Goal: Task Accomplishment & Management: Manage account settings

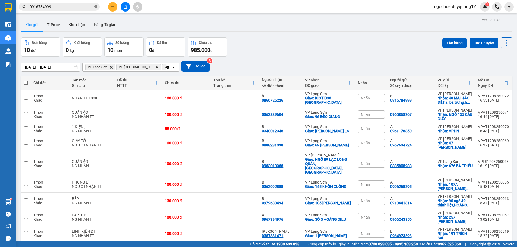
drag, startPoint x: 0, startPoint y: 0, endPoint x: 96, endPoint y: 7, distance: 95.8
click at [96, 7] on span "0916784999" at bounding box center [59, 7] width 81 height 8
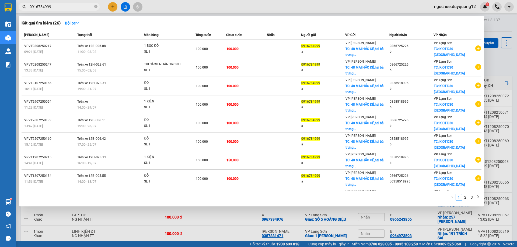
drag, startPoint x: 95, startPoint y: 7, endPoint x: 76, endPoint y: 10, distance: 18.9
click at [92, 8] on span "0916784999" at bounding box center [59, 7] width 81 height 8
click at [95, 7] on icon "close-circle" at bounding box center [95, 6] width 3 height 3
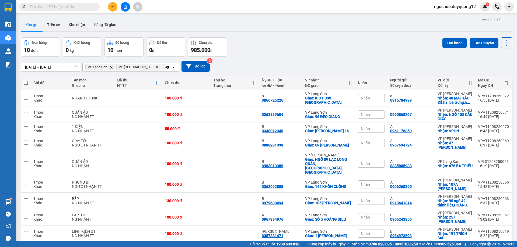
click at [89, 7] on input "text" at bounding box center [62, 7] width 64 height 6
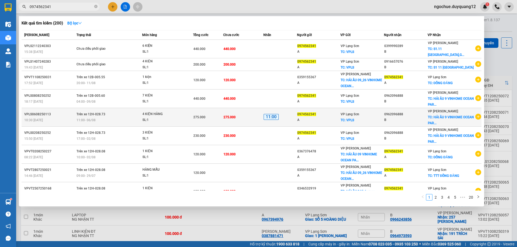
type input "0974562341"
click at [475, 120] on icon "plus-circle" at bounding box center [478, 117] width 6 height 6
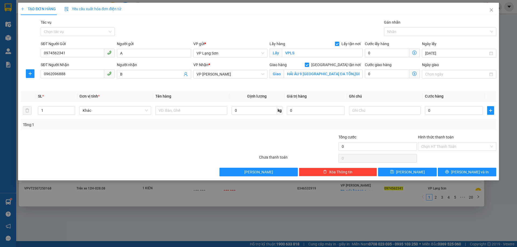
click at [396, 91] on div "Transit Pickup Surcharge Ids Transit Deliver Surcharge Ids Transit Deliver Surc…" at bounding box center [258, 97] width 475 height 157
click at [439, 110] on input "0" at bounding box center [454, 110] width 58 height 9
type input "1"
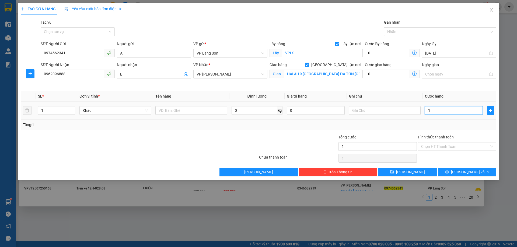
type input "15"
type input "150"
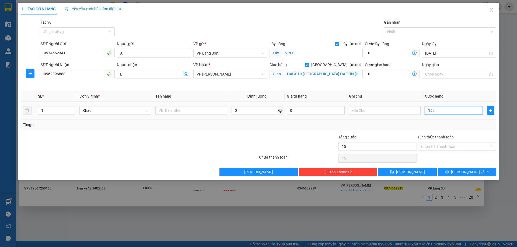
type input "150"
type input "150.000"
click at [414, 128] on div "Tổng: 1" at bounding box center [258, 125] width 471 height 6
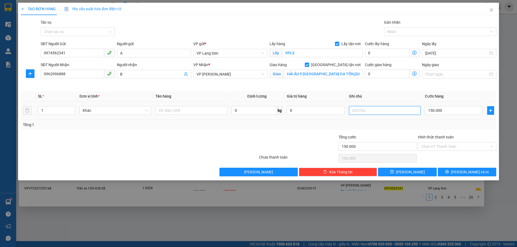
click at [381, 111] on input "text" at bounding box center [385, 110] width 72 height 9
type input "NG NHẬN TT"
click at [209, 110] on input "text" at bounding box center [191, 110] width 72 height 9
type input "1K -"
drag, startPoint x: 404, startPoint y: 177, endPoint x: 413, endPoint y: 176, distance: 9.2
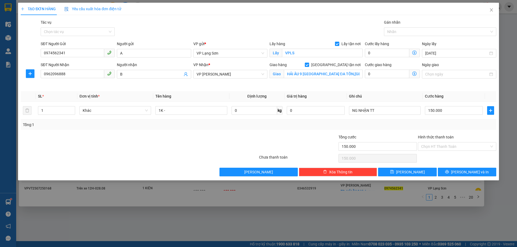
click at [404, 177] on div "TẠO ĐƠN HÀNG Yêu cầu xuất hóa đơn điện tử Transit Pickup Surcharge Ids Transit …" at bounding box center [258, 92] width 481 height 178
click at [417, 171] on button "[PERSON_NAME]" at bounding box center [407, 172] width 58 height 9
checkbox input "false"
type input "0"
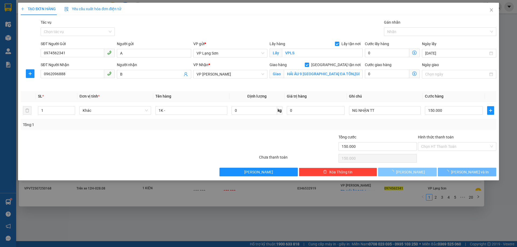
type input "0"
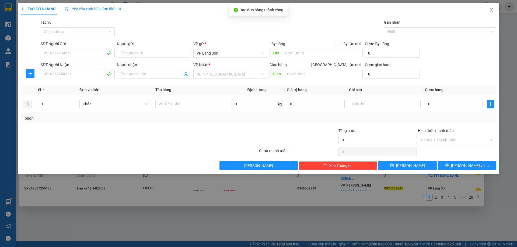
drag, startPoint x: 491, startPoint y: 10, endPoint x: 510, endPoint y: 51, distance: 45.4
click at [490, 10] on icon "close" at bounding box center [491, 10] width 4 height 4
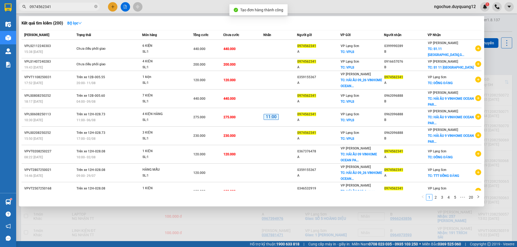
click at [505, 64] on div at bounding box center [258, 123] width 517 height 247
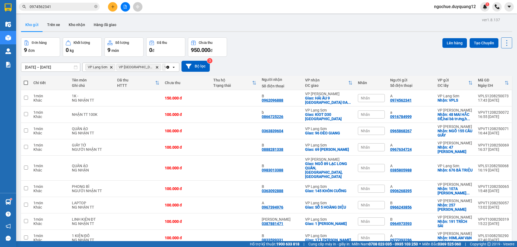
click at [373, 99] on div "Nhãn" at bounding box center [371, 98] width 27 height 8
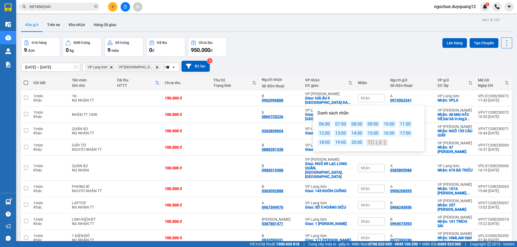
click at [344, 143] on div "19:00" at bounding box center [340, 142] width 14 height 7
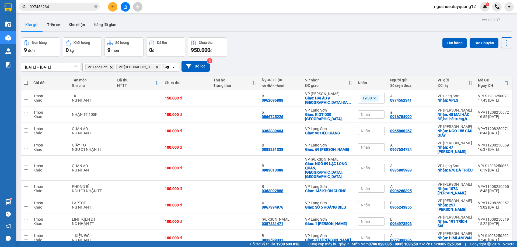
click at [263, 51] on div "Đơn hàng 9 đơn Khối lượng 0 kg Số lượng 9 món Đã thu 0 đ Chưa thu 950.000 đ Lên…" at bounding box center [266, 46] width 491 height 19
drag, startPoint x: 272, startPoint y: 60, endPoint x: 182, endPoint y: 24, distance: 97.0
click at [270, 60] on div "[DATE] – [DATE] Press the down arrow key to interact with the calendar and sele…" at bounding box center [266, 66] width 491 height 19
click at [96, 8] on icon "close-circle" at bounding box center [95, 6] width 3 height 3
paste input "0915052666"
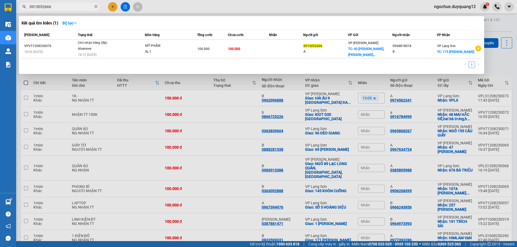
type input "0915052666"
click at [497, 66] on div at bounding box center [258, 123] width 517 height 247
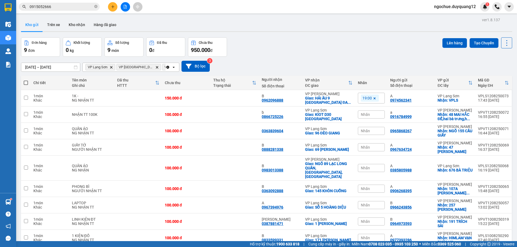
click at [295, 44] on div "Đơn hàng 9 đơn Khối lượng 0 kg Số lượng 9 món Đã thu 0 đ Chưa thu 950.000 đ Lên…" at bounding box center [266, 46] width 491 height 19
click at [361, 71] on div "[DATE] – [DATE] Press the down arrow key to interact with the calendar and sele…" at bounding box center [266, 66] width 491 height 11
click at [340, 67] on div "[DATE] – [DATE] Press the down arrow key to interact with the calendar and sele…" at bounding box center [266, 66] width 491 height 11
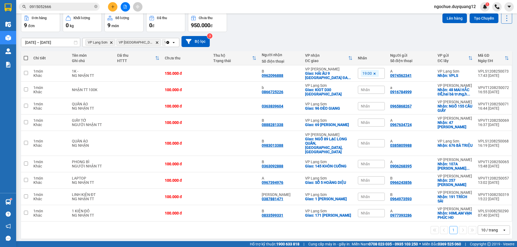
click at [272, 31] on div "Đơn hàng 9 đơn Khối lượng 0 kg Số lượng 9 món Đã thu 0 đ Chưa thu 950.000 đ Lên…" at bounding box center [266, 22] width 491 height 19
click at [95, 7] on icon "close-circle" at bounding box center [95, 6] width 3 height 3
click at [112, 8] on icon "plus" at bounding box center [113, 7] width 4 height 4
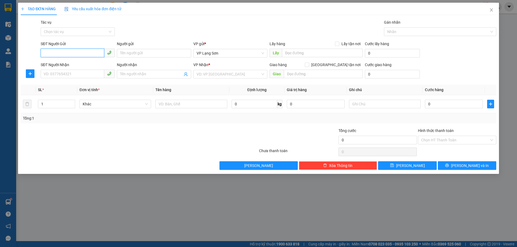
click at [59, 54] on input "SĐT Người Gửi" at bounding box center [73, 53] width 64 height 9
type input "0967343540"
drag, startPoint x: 69, startPoint y: 54, endPoint x: 43, endPoint y: 54, distance: 25.3
click at [35, 54] on div "SĐT Người Gửi 0967343540 0967343540 Người gửi Tên người gửi VP gửi * VP [GEOGRA…" at bounding box center [258, 50] width 476 height 19
type input "0967343540"
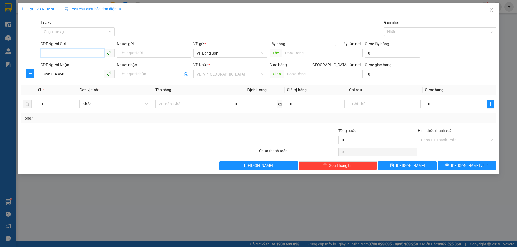
drag, startPoint x: 55, startPoint y: 54, endPoint x: 59, endPoint y: 52, distance: 3.7
click at [56, 54] on input "SĐT Người Gửi" at bounding box center [73, 53] width 64 height 9
type input "0332339716"
click at [295, 76] on input "text" at bounding box center [323, 74] width 79 height 9
click at [225, 75] on input "search" at bounding box center [228, 74] width 64 height 8
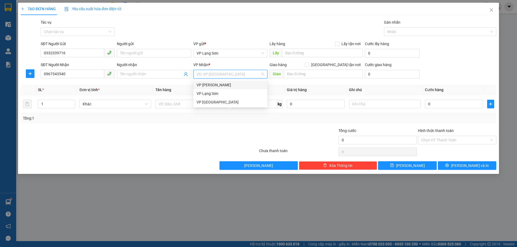
click at [215, 85] on div "VP [PERSON_NAME]" at bounding box center [230, 85] width 68 height 6
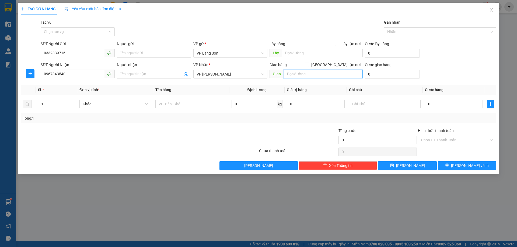
click at [300, 73] on input "text" at bounding box center [323, 74] width 79 height 9
type input "40 NGÕ 33 ĐOÀN [PERSON_NAME]"
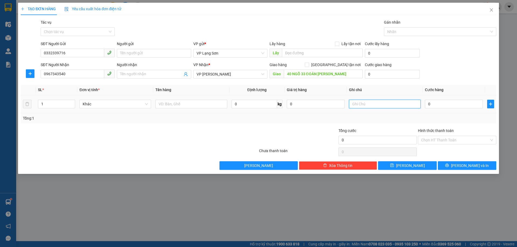
click at [357, 102] on input "text" at bounding box center [385, 104] width 72 height 9
type input "NHẬN TT"
click at [438, 107] on input "0" at bounding box center [454, 104] width 58 height 9
type input "1"
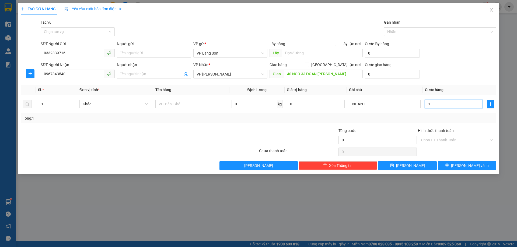
type input "1"
type input "16"
type input "160"
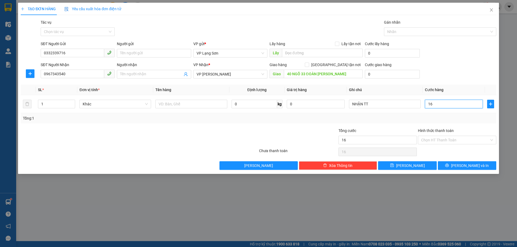
type input "160"
type input "160.000"
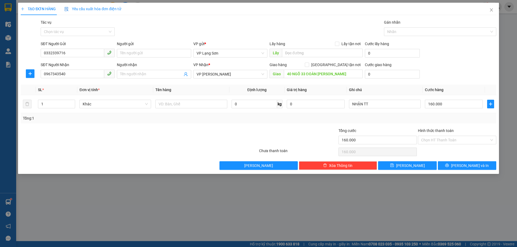
click at [438, 45] on div "SĐT Người Gửi 0332339716 Người gửi Tên người gửi VP gửi * VP [GEOGRAPHIC_DATA] …" at bounding box center [268, 50] width 457 height 19
click at [339, 45] on input "Lấy tận nơi" at bounding box center [337, 44] width 4 height 4
checkbox input "true"
click at [309, 65] on span at bounding box center [307, 65] width 4 height 4
click at [298, 54] on input "text" at bounding box center [322, 53] width 81 height 9
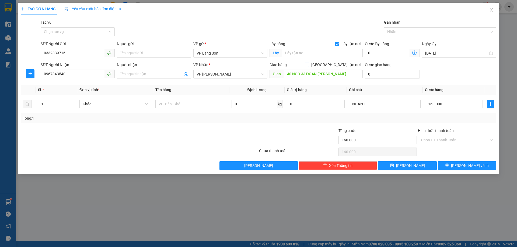
click at [308, 64] on input "[GEOGRAPHIC_DATA] tận nơi" at bounding box center [307, 65] width 4 height 4
checkbox input "true"
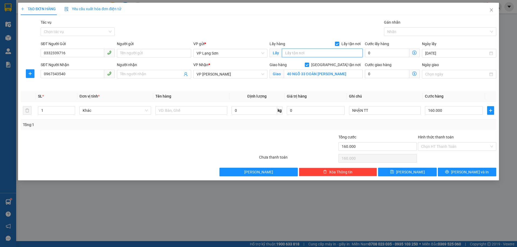
drag, startPoint x: 305, startPoint y: 55, endPoint x: 307, endPoint y: 51, distance: 5.2
click at [305, 55] on input "text" at bounding box center [322, 53] width 81 height 9
type input "VPLS"
click at [201, 110] on input "text" at bounding box center [191, 110] width 72 height 9
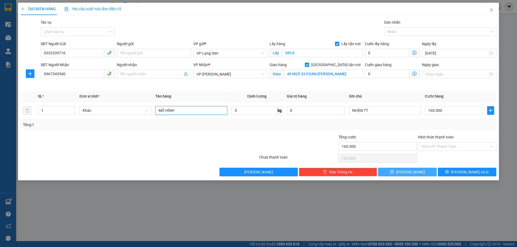
type input "MÔ HÌNH"
drag, startPoint x: 410, startPoint y: 171, endPoint x: 404, endPoint y: 162, distance: 10.6
click at [410, 171] on span "[PERSON_NAME]" at bounding box center [410, 172] width 29 height 6
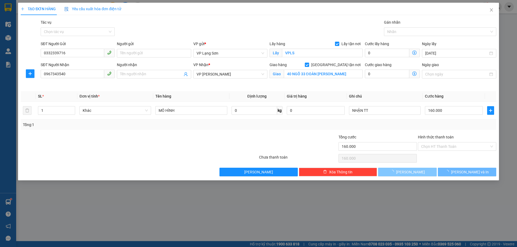
checkbox input "false"
type input "0"
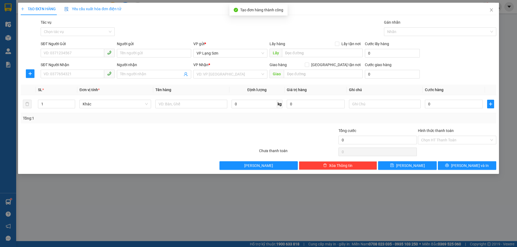
click at [309, 213] on div "TẠO ĐƠN HÀNG Yêu cầu xuất hóa đơn điện tử Transit Pickup Surcharge Ids Transit …" at bounding box center [258, 123] width 517 height 247
click at [491, 8] on icon "close" at bounding box center [491, 10] width 4 height 4
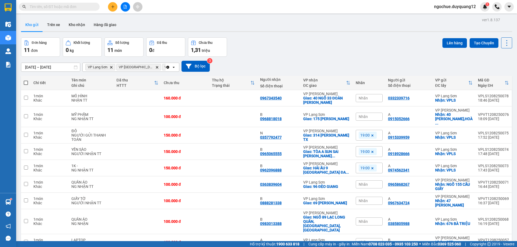
click at [369, 99] on div "Nhãn" at bounding box center [368, 98] width 27 height 8
click at [354, 61] on div "[DATE] – [DATE] Press the down arrow key to interact with the calendar and sele…" at bounding box center [266, 66] width 491 height 11
click at [328, 58] on div "[DATE] – [DATE] Press the down arrow key to interact with the calendar and sele…" at bounding box center [266, 66] width 491 height 19
drag, startPoint x: 353, startPoint y: 73, endPoint x: 455, endPoint y: 84, distance: 103.1
click at [353, 73] on div "[DATE] – [DATE] Press the down arrow key to interact with the calendar and sele…" at bounding box center [266, 66] width 491 height 19
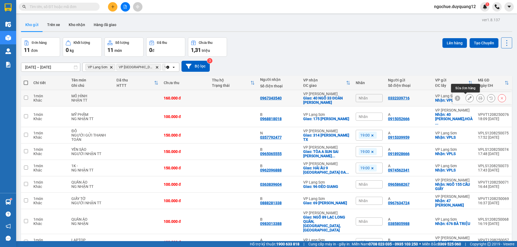
click at [467, 98] on icon at bounding box center [469, 98] width 4 height 4
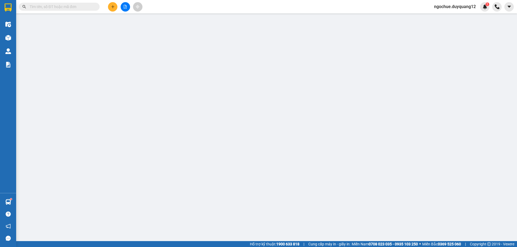
type input "0332339716"
checkbox input "true"
type input "VPLS"
type input "0967343540"
checkbox input "true"
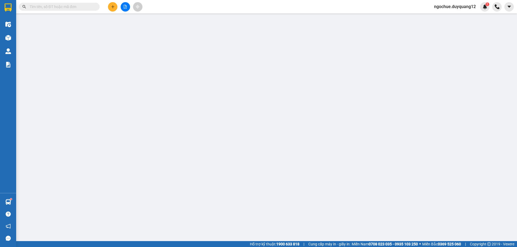
type input "40 NGÕ 33 ĐOÀN [PERSON_NAME]"
type input "160.000"
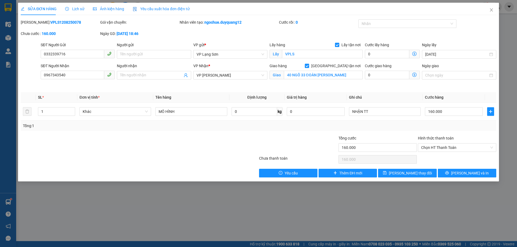
click at [385, 94] on th "Ghi chú" at bounding box center [385, 97] width 76 height 10
click at [196, 114] on input "MÔ HÌNH" at bounding box center [191, 111] width 72 height 9
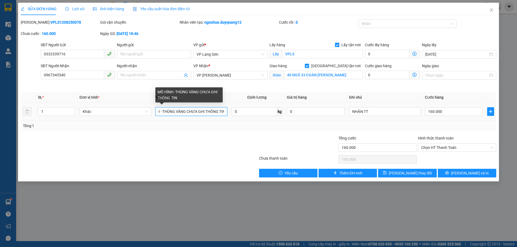
scroll to position [0, 19]
type input "MÔ HÌNH -THÙNG VÀNG CHƯA GHI THÔNG TIN"
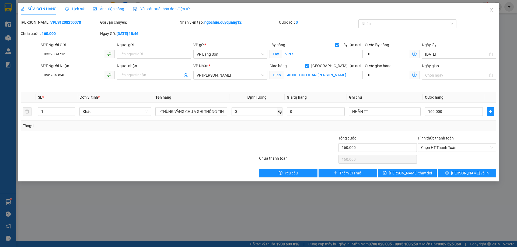
click at [394, 131] on div "Total Paid Fee 0 Total UnPaid Fee 160.000 Cash Collection Total Fee Mã ĐH: VPLS…" at bounding box center [258, 98] width 475 height 158
click at [419, 173] on span "[PERSON_NAME] thay đổi" at bounding box center [410, 173] width 43 height 6
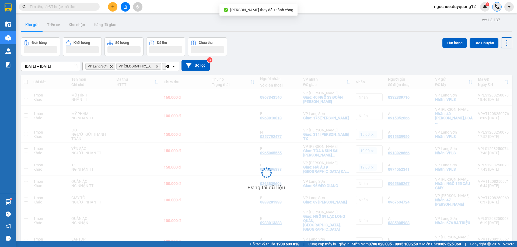
click at [493, 9] on div at bounding box center [496, 6] width 9 height 9
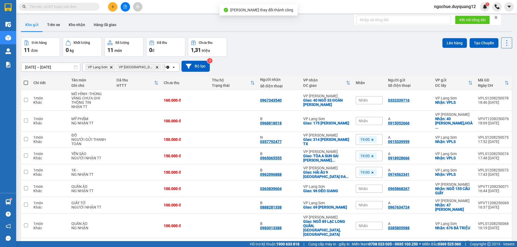
click at [402, 42] on div "Đơn hàng 11 đơn Khối lượng 0 kg Số lượng 11 món Đã thu 0 đ Chưa thu 1,31 triệu …" at bounding box center [266, 46] width 491 height 19
click at [417, 102] on div "0332339716" at bounding box center [409, 100] width 42 height 4
checkbox input "true"
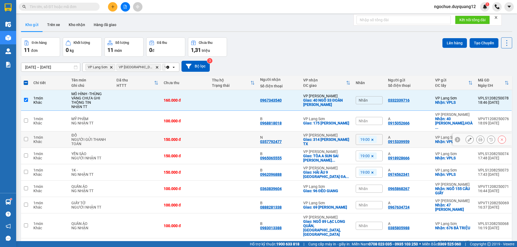
click at [425, 135] on div "A" at bounding box center [409, 137] width 42 height 4
checkbox input "true"
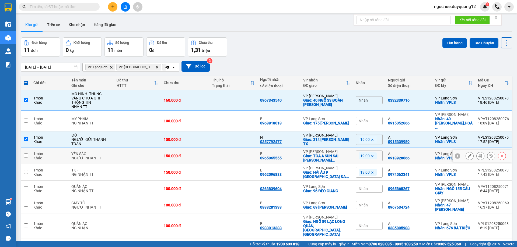
click at [423, 152] on div "A 0918928666" at bounding box center [409, 156] width 42 height 9
checkbox input "true"
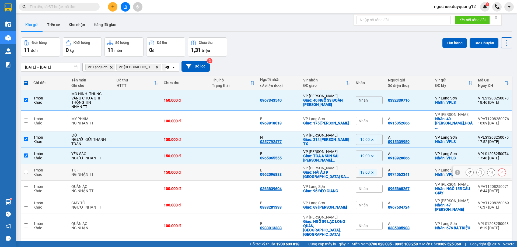
click at [425, 168] on div "A" at bounding box center [409, 170] width 42 height 4
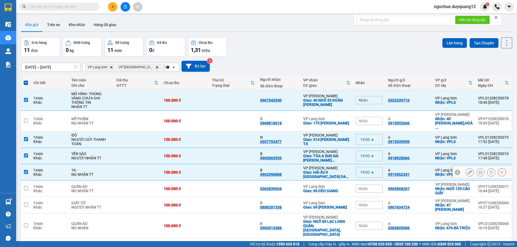
click at [411, 173] on td "A 0974562341" at bounding box center [408, 172] width 47 height 16
checkbox input "false"
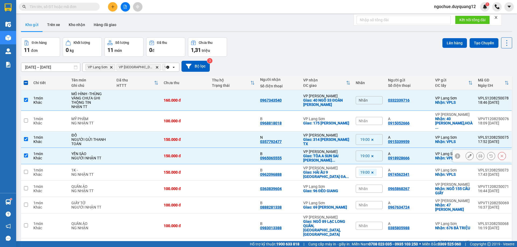
click at [416, 152] on div "A" at bounding box center [409, 154] width 42 height 4
checkbox input "false"
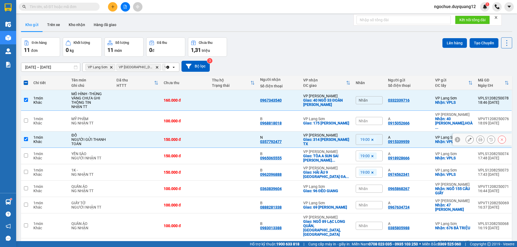
click at [422, 137] on div "A 0915339959" at bounding box center [409, 139] width 42 height 9
checkbox input "false"
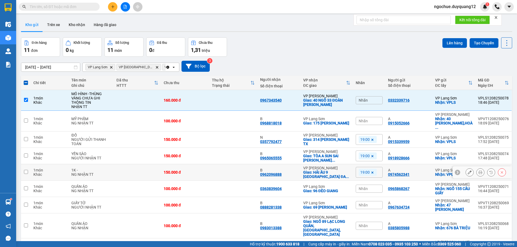
click at [420, 169] on div "A 0974562341" at bounding box center [409, 172] width 42 height 9
checkbox input "true"
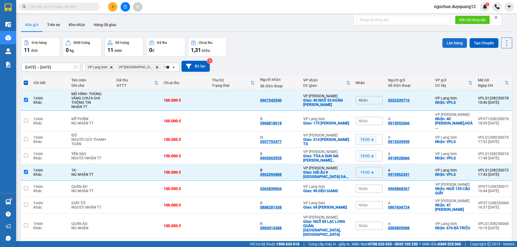
click at [449, 41] on button "Lên hàng" at bounding box center [454, 43] width 24 height 10
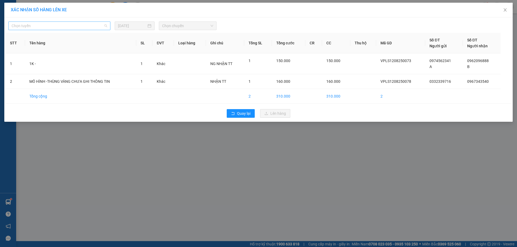
click at [43, 27] on span "Chọn tuyến" at bounding box center [60, 26] width 96 height 8
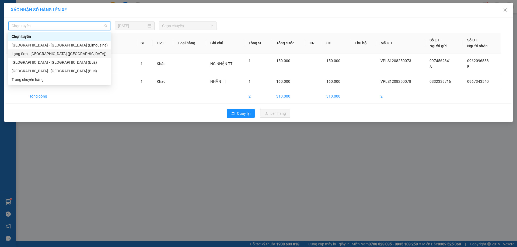
drag, startPoint x: 32, startPoint y: 54, endPoint x: 69, endPoint y: 41, distance: 39.5
click at [33, 53] on div "Lạng Sơn - [GEOGRAPHIC_DATA] ([GEOGRAPHIC_DATA])" at bounding box center [60, 54] width 96 height 6
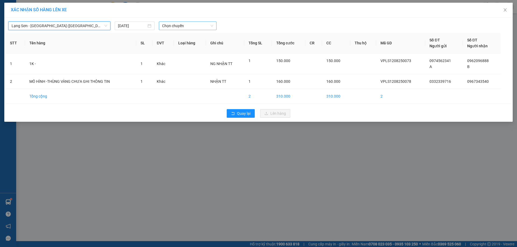
click at [175, 27] on span "Chọn chuyến" at bounding box center [187, 26] width 51 height 8
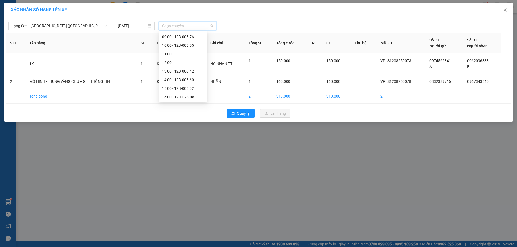
scroll to position [78, 0]
click at [186, 97] on div "19:00 - 12B-005.76" at bounding box center [183, 97] width 42 height 6
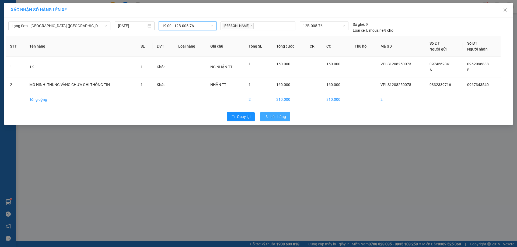
click at [279, 116] on span "Lên hàng" at bounding box center [278, 117] width 16 height 6
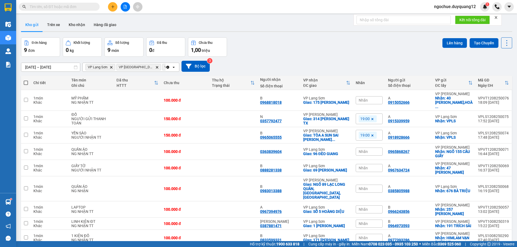
click at [350, 67] on div "[DATE] – [DATE] Press the down arrow key to interact with the calendar and sele…" at bounding box center [266, 66] width 491 height 11
click at [357, 66] on div "[DATE] – [DATE] Press the down arrow key to interact with the calendar and sele…" at bounding box center [266, 66] width 491 height 11
click at [420, 185] on div "A 0385805988" at bounding box center [409, 189] width 42 height 9
checkbox input "true"
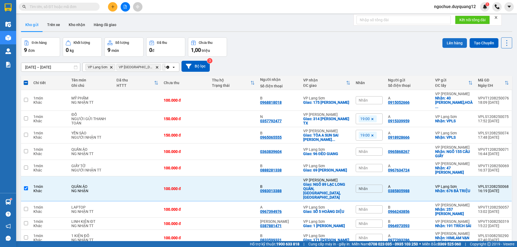
click at [452, 45] on button "Lên hàng" at bounding box center [454, 43] width 24 height 10
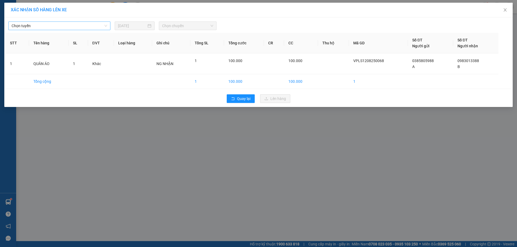
click at [50, 24] on span "Chọn tuyến" at bounding box center [60, 26] width 96 height 8
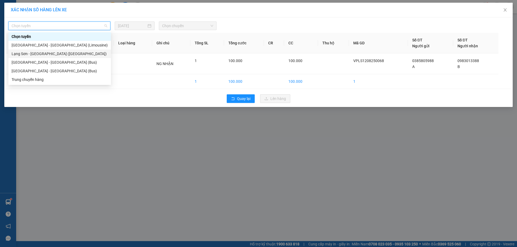
drag, startPoint x: 41, startPoint y: 53, endPoint x: 135, endPoint y: 34, distance: 95.5
click at [44, 53] on div "Lạng Sơn - [GEOGRAPHIC_DATA] ([GEOGRAPHIC_DATA])" at bounding box center [60, 54] width 96 height 6
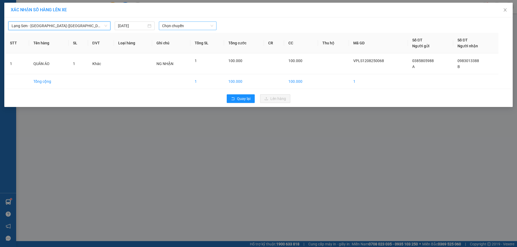
click at [169, 29] on span "Chọn chuyến" at bounding box center [187, 26] width 51 height 8
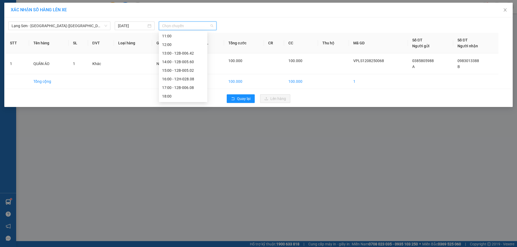
scroll to position [78, 0]
click at [186, 98] on div "19:00 - 12B-005.76" at bounding box center [183, 97] width 42 height 6
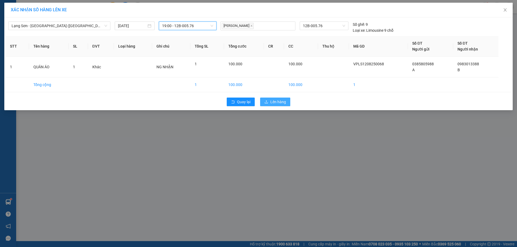
click at [275, 103] on span "Lên hàng" at bounding box center [278, 102] width 16 height 6
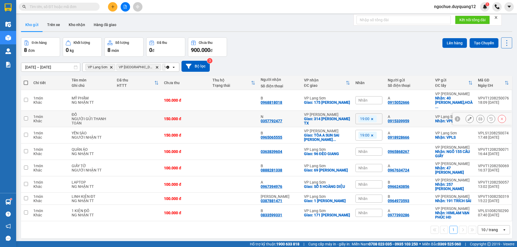
click at [415, 115] on div "A 0915339959" at bounding box center [409, 119] width 42 height 9
checkbox input "true"
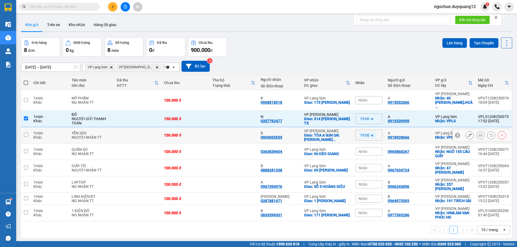
click at [417, 127] on td "A 0918928666" at bounding box center [408, 135] width 47 height 16
checkbox input "true"
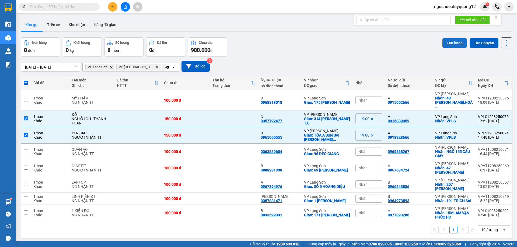
click at [445, 41] on button "Lên hàng" at bounding box center [454, 43] width 24 height 10
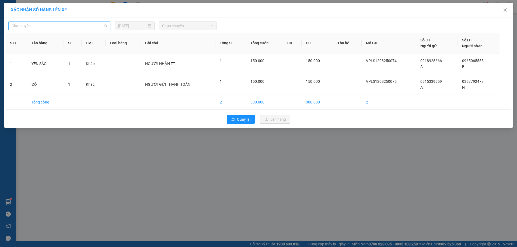
drag, startPoint x: 58, startPoint y: 25, endPoint x: 49, endPoint y: 39, distance: 16.9
click at [58, 25] on span "Chọn tuyến" at bounding box center [60, 26] width 96 height 8
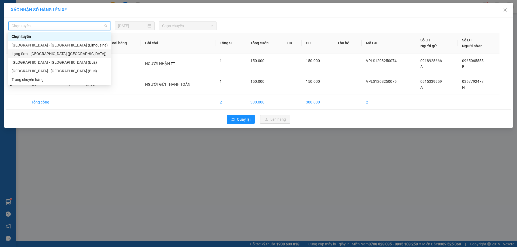
drag, startPoint x: 40, startPoint y: 56, endPoint x: 106, endPoint y: 33, distance: 70.5
click at [41, 56] on div "Lạng Sơn - [GEOGRAPHIC_DATA] ([GEOGRAPHIC_DATA])" at bounding box center [60, 54] width 96 height 6
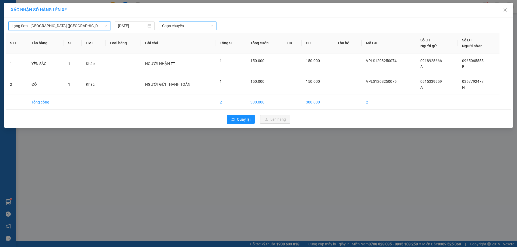
click at [167, 23] on span "Chọn chuyến" at bounding box center [187, 26] width 51 height 8
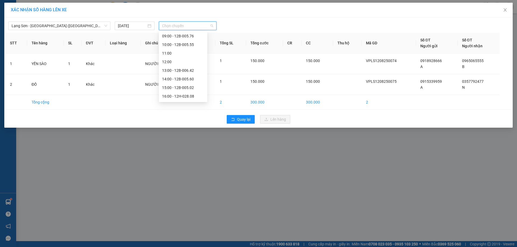
scroll to position [78, 0]
drag, startPoint x: 186, startPoint y: 96, endPoint x: 270, endPoint y: 115, distance: 85.9
click at [189, 97] on div "19:00 - 12B-005.76" at bounding box center [183, 97] width 42 height 6
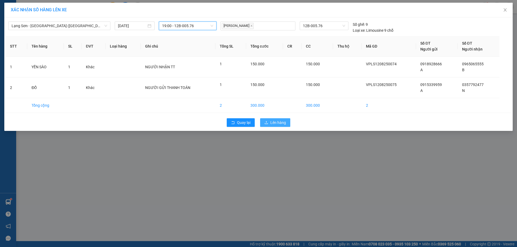
click at [274, 124] on span "Lên hàng" at bounding box center [278, 123] width 16 height 6
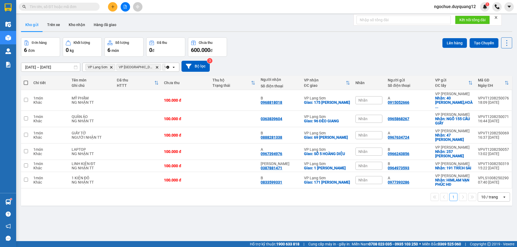
paste input "0915339959"
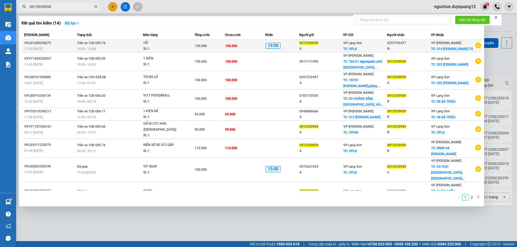
type input "0915339959"
click at [322, 46] on div "0915339959" at bounding box center [320, 43] width 43 height 6
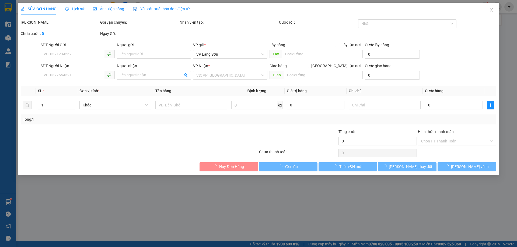
type input "0915339959"
type input "A"
checkbox input "true"
type input "VPLS"
type input "0357792477"
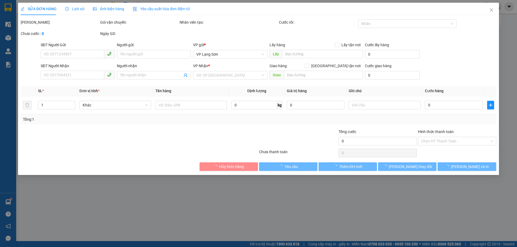
type input "N"
checkbox input "true"
type input "314 [PERSON_NAME] [GEOGRAPHIC_DATA]"
type input "150.000"
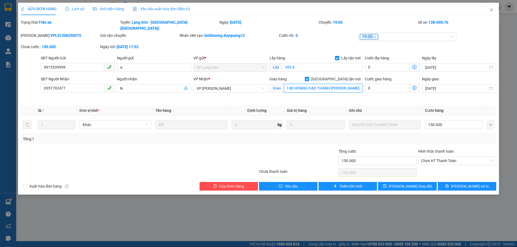
scroll to position [0, 38]
type input "CC A2 NGÕ 80 HOÀNG ĐẠO THÀNH [PERSON_NAME]"
drag, startPoint x: 66, startPoint y: 84, endPoint x: 0, endPoint y: 87, distance: 65.7
click at [0, 87] on div "SỬA ĐƠN HÀNG Lịch sử Ảnh kiện hàng Yêu cầu xuất hóa đơn điện tử Total Paid Fee …" at bounding box center [258, 123] width 517 height 247
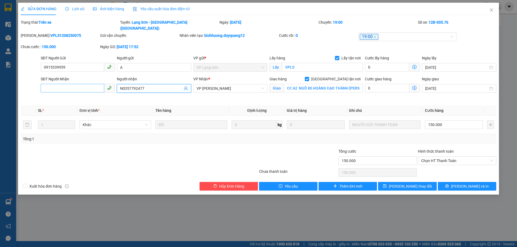
type input "N0357792477"
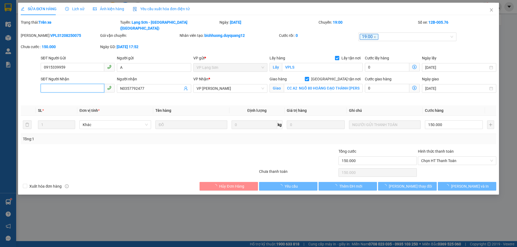
click at [65, 85] on input "SĐT Người Nhận" at bounding box center [73, 88] width 64 height 9
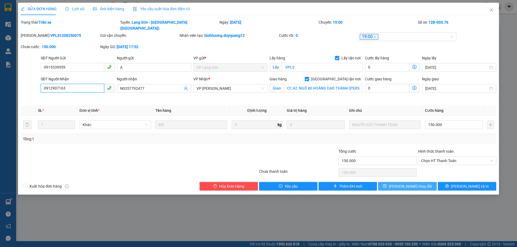
type input "0912907163"
click at [407, 184] on span "[PERSON_NAME] thay đổi" at bounding box center [410, 187] width 43 height 6
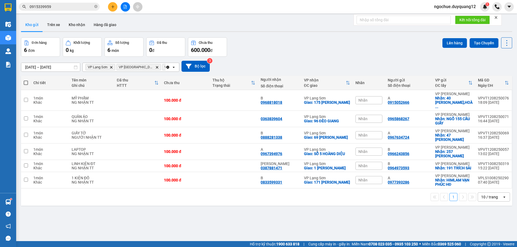
click at [384, 50] on div "Đơn hàng 6 đơn Khối lượng 0 kg Số lượng 6 món Đã thu 0 đ Chưa thu 600.000 đ Lên…" at bounding box center [266, 46] width 491 height 19
click at [351, 50] on div "Đơn hàng 6 đơn Khối lượng 0 kg Số lượng 6 món Đã thu 0 đ Chưa thu 600.000 đ Lên…" at bounding box center [266, 46] width 491 height 19
click at [309, 66] on div "[DATE] – [DATE] Press the down arrow key to interact with the calendar and sele…" at bounding box center [266, 66] width 491 height 11
click at [314, 62] on div "[DATE] – [DATE] Press the down arrow key to interact with the calendar and sele…" at bounding box center [266, 66] width 491 height 11
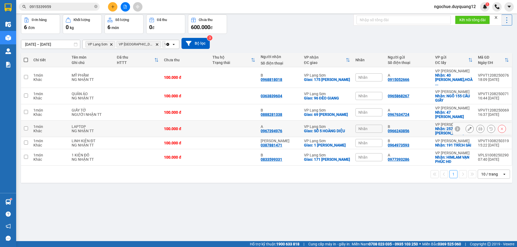
scroll to position [25, 0]
